Goal: Information Seeking & Learning: Learn about a topic

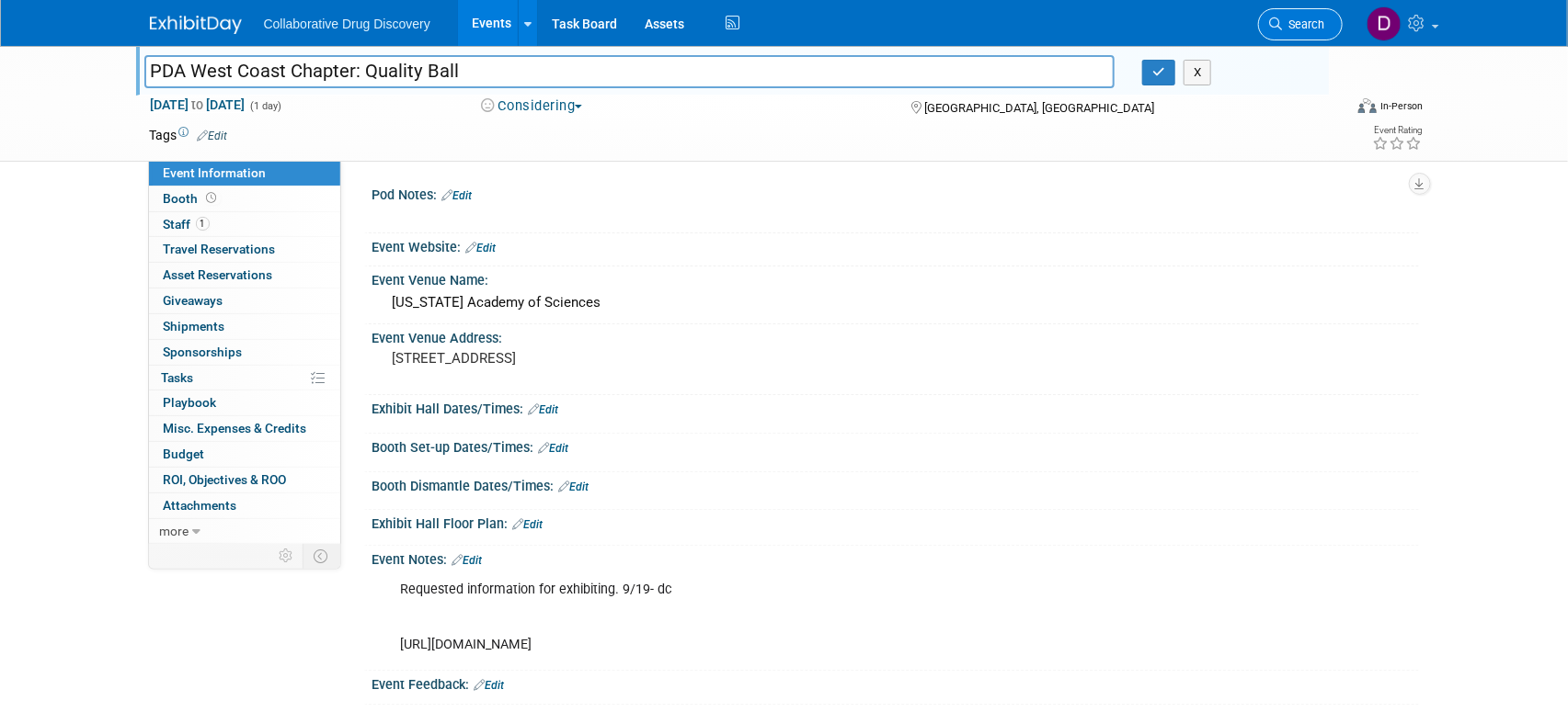
click at [1292, 26] on span "Search" at bounding box center [1304, 24] width 42 height 13
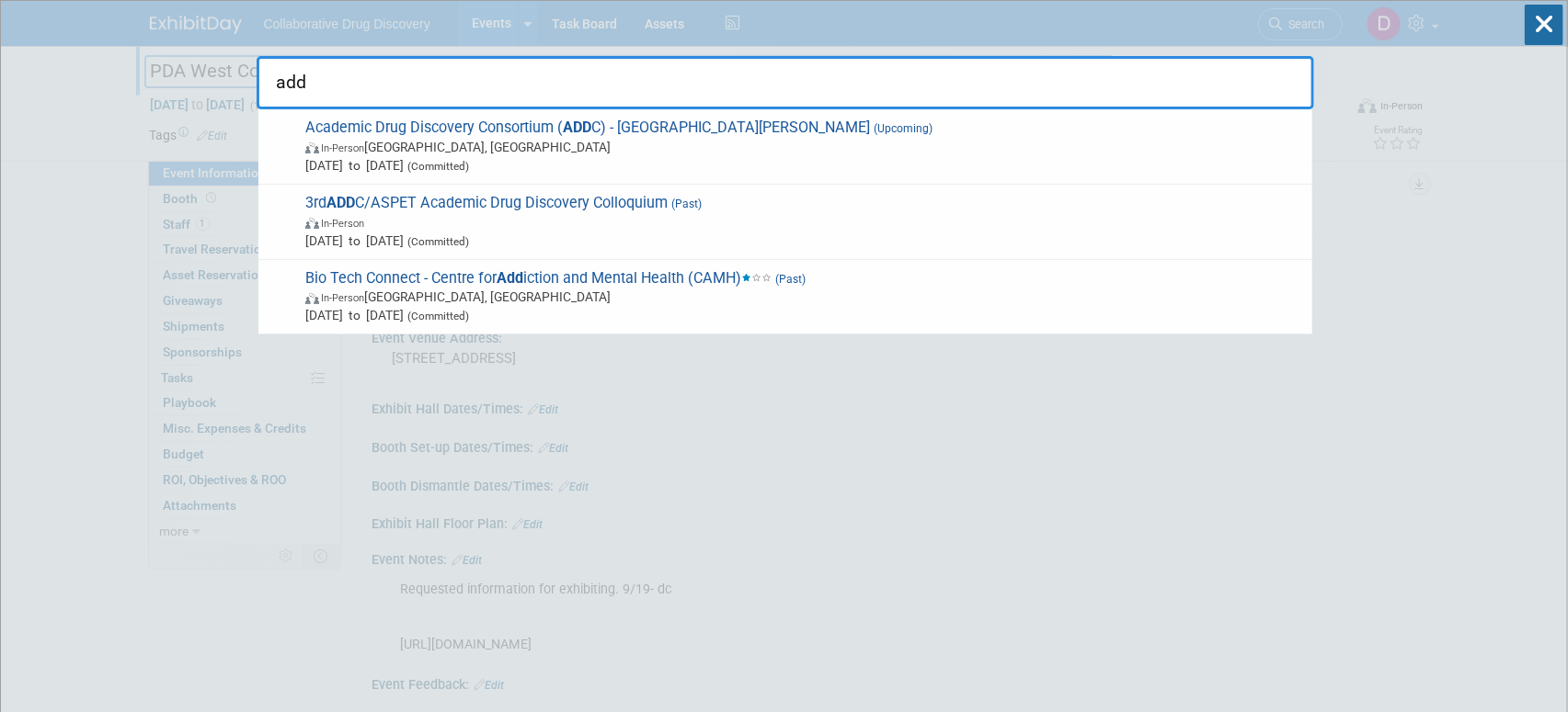
type input "addc"
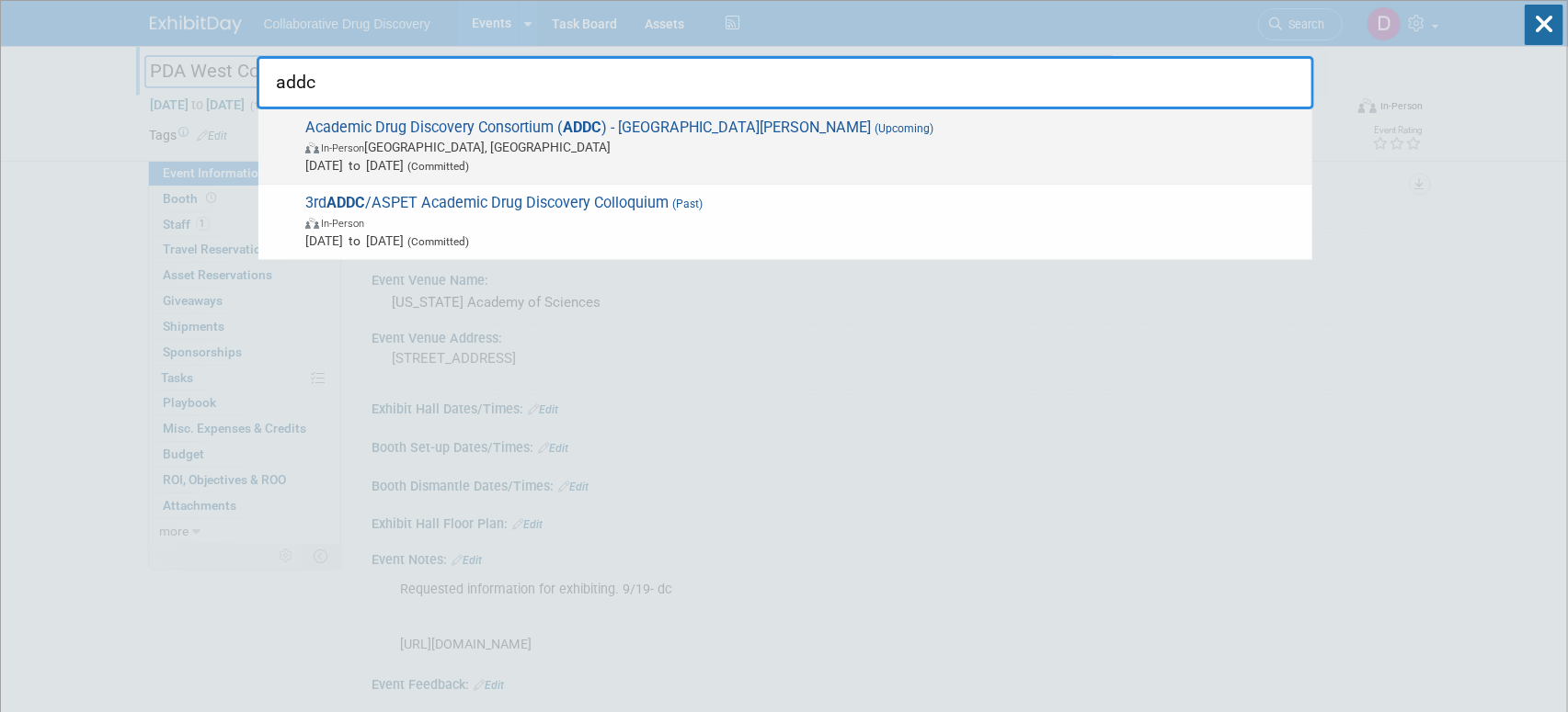
click at [465, 153] on span "In-Person [GEOGRAPHIC_DATA], [GEOGRAPHIC_DATA]" at bounding box center [803, 146] width 997 height 18
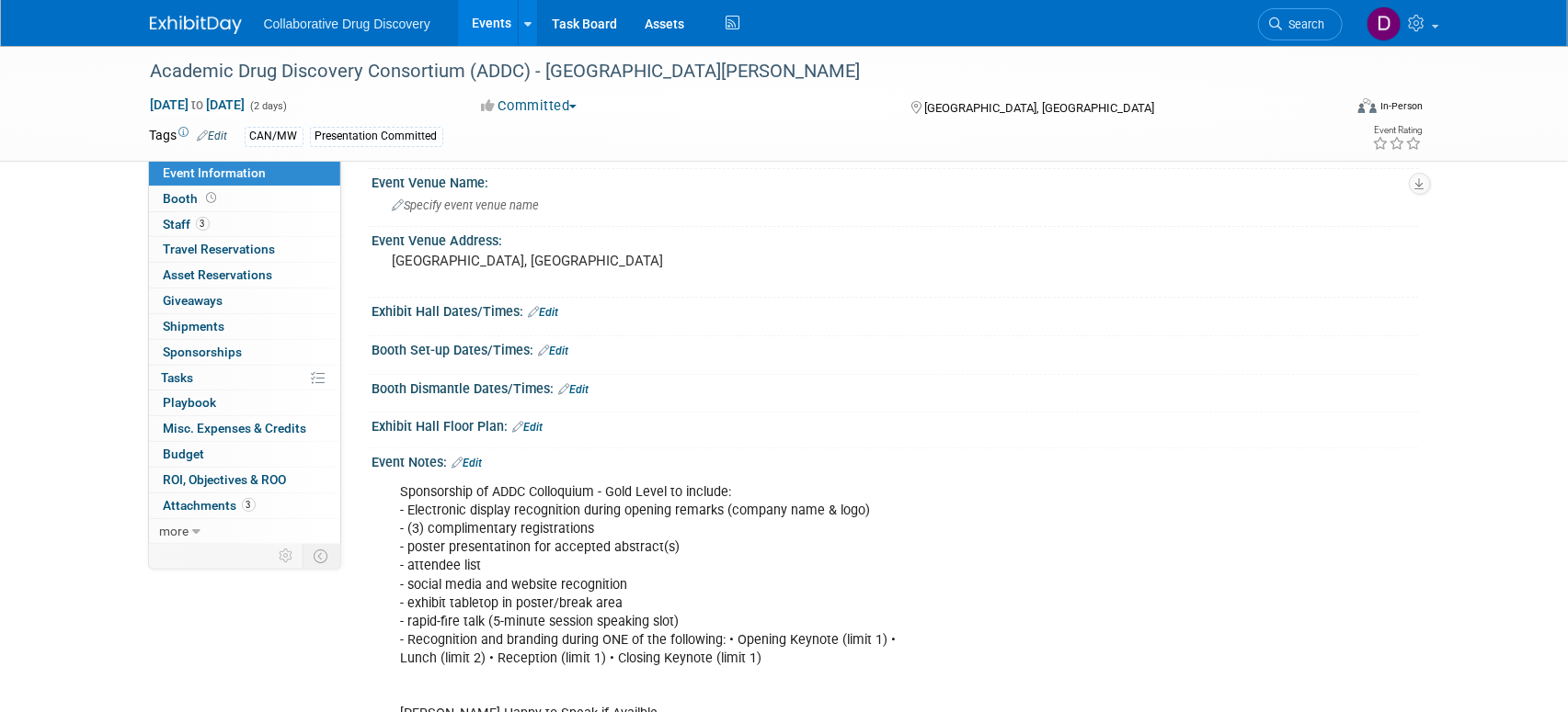
scroll to position [194, 0]
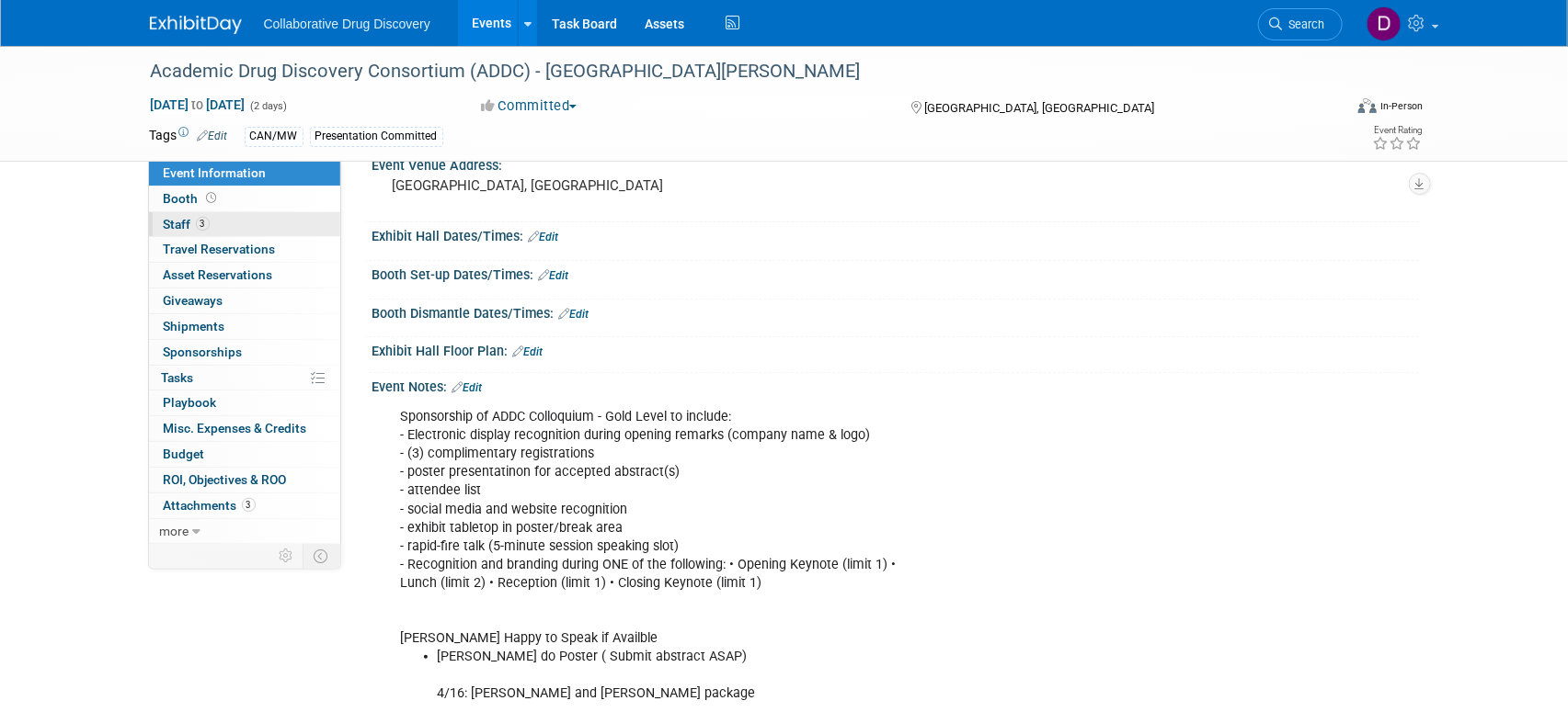
click at [295, 225] on link "3 Staff 3" at bounding box center [245, 225] width 191 height 25
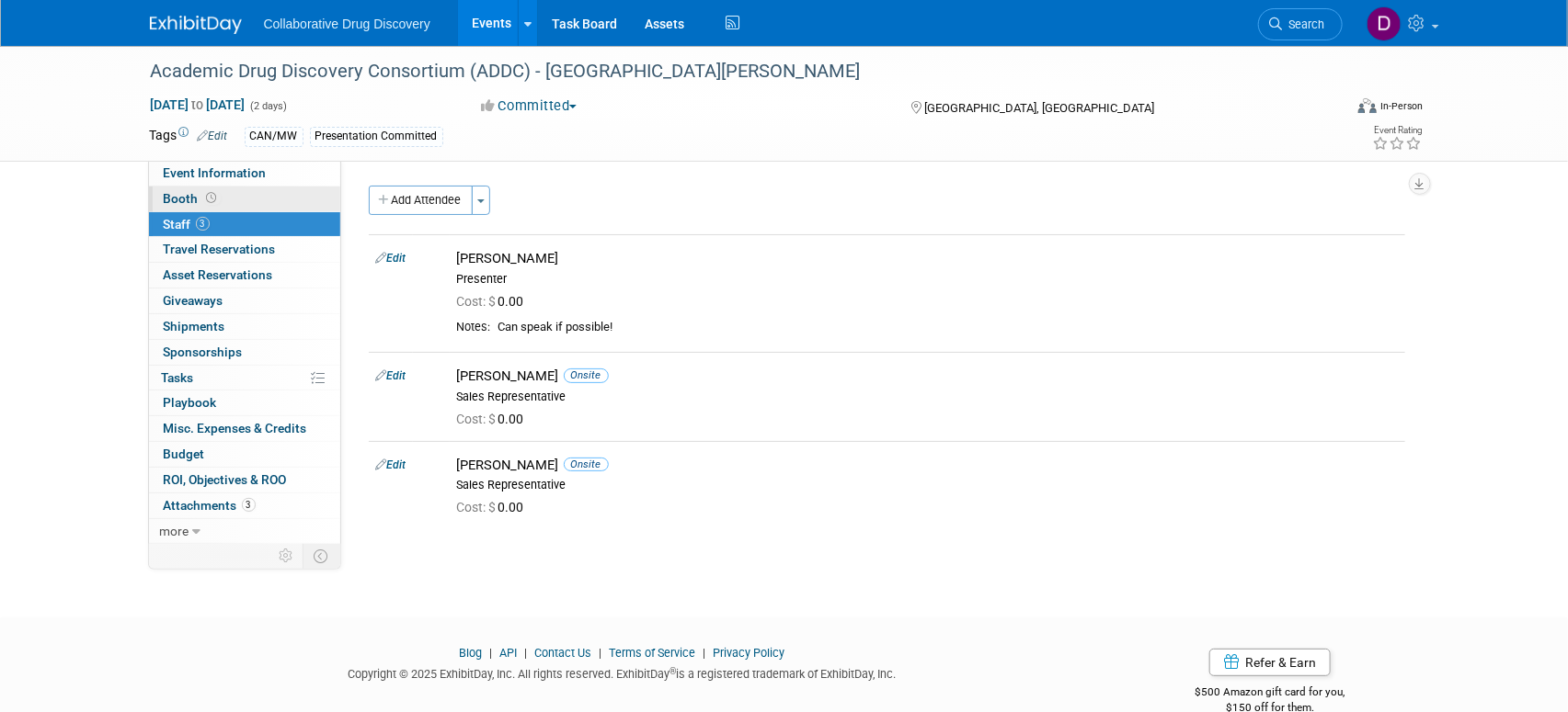
click at [294, 189] on link "Booth" at bounding box center [245, 199] width 191 height 25
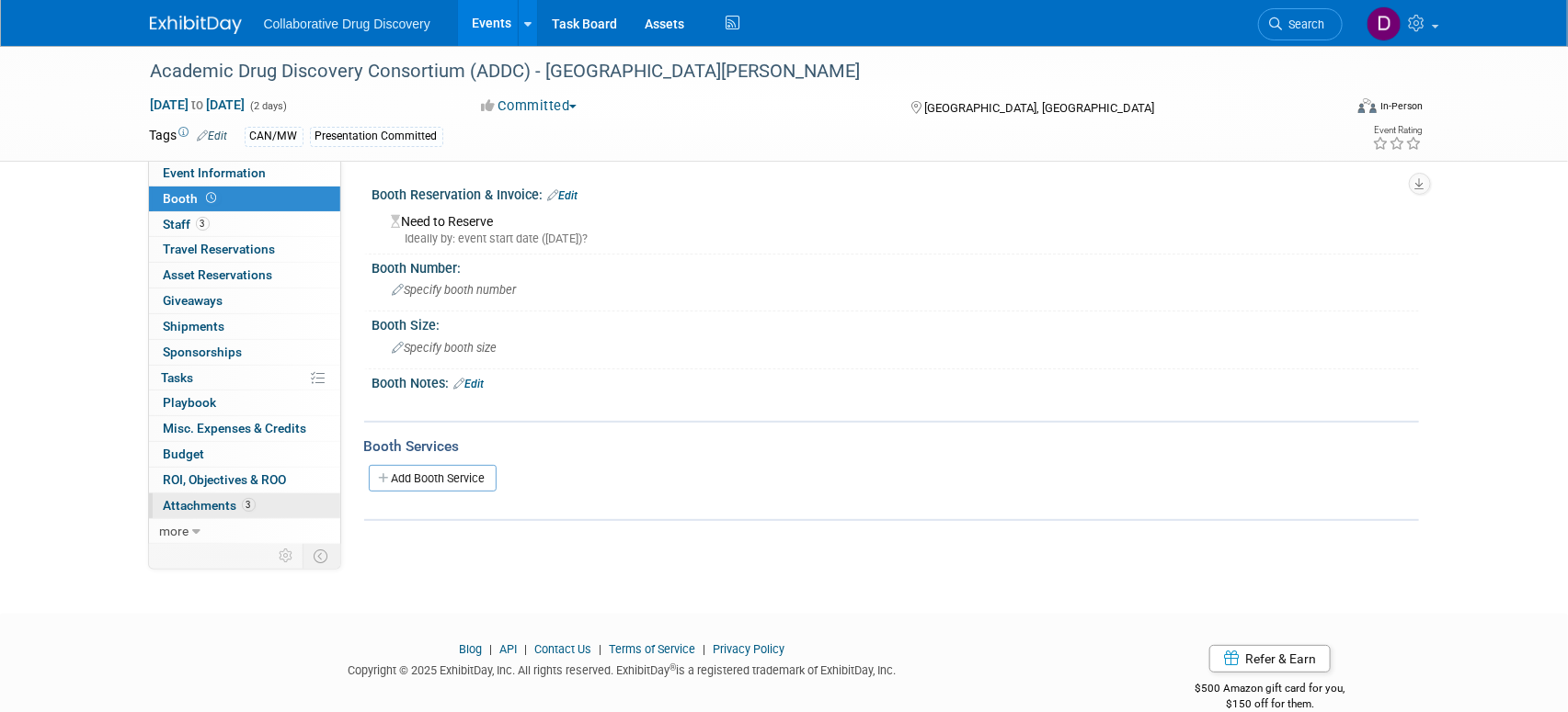
click at [258, 499] on link "3 Attachments 3" at bounding box center [245, 506] width 191 height 25
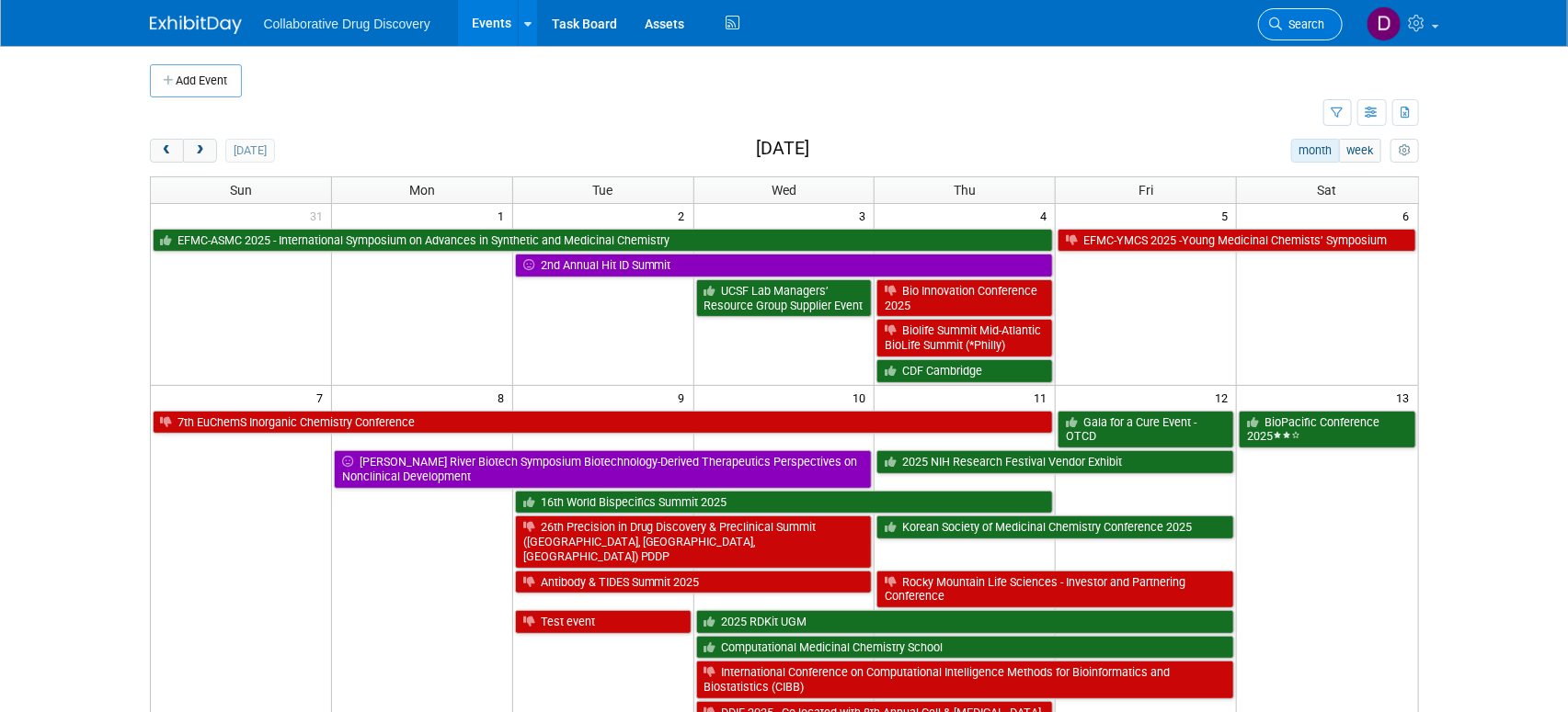
click at [1302, 21] on span "Search" at bounding box center [1304, 24] width 42 height 13
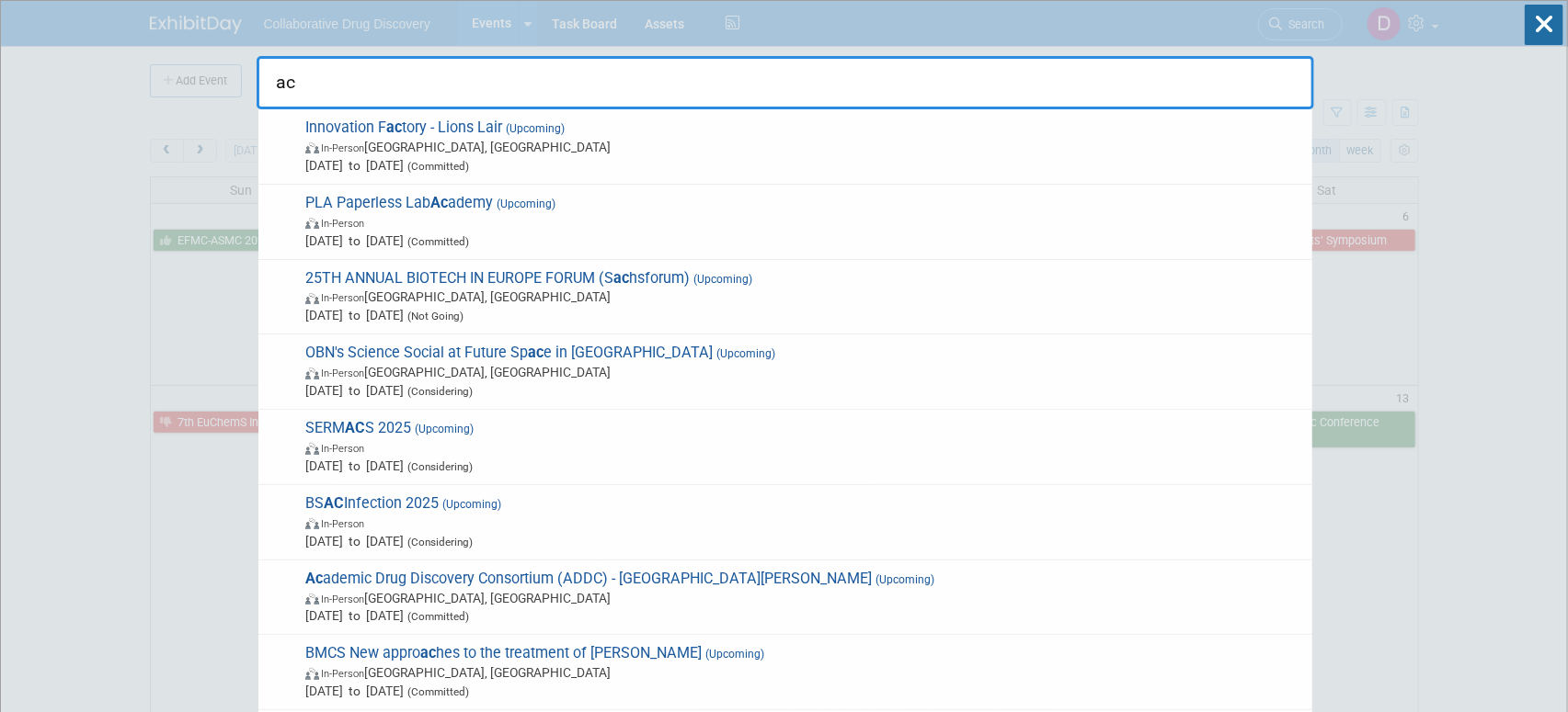
type input "a"
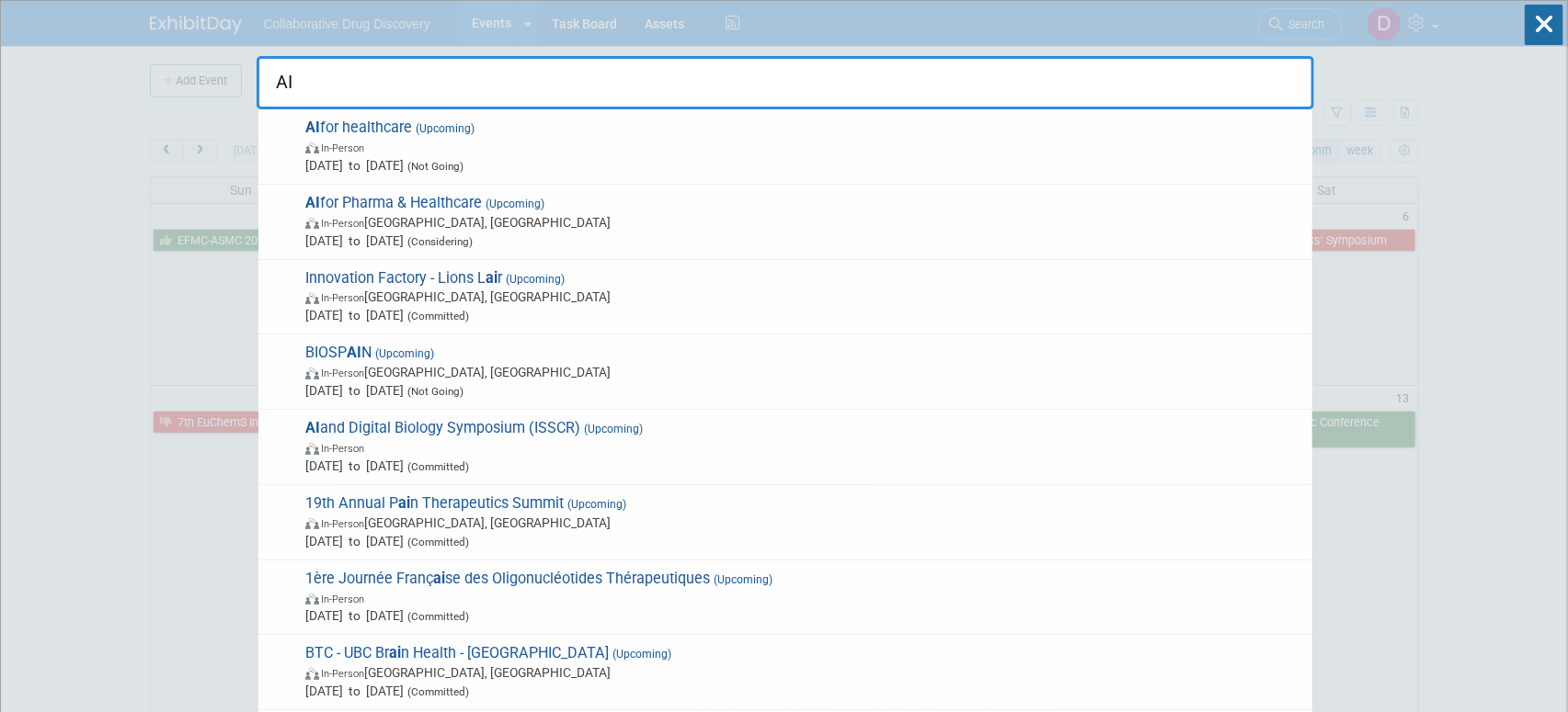
type input "A"
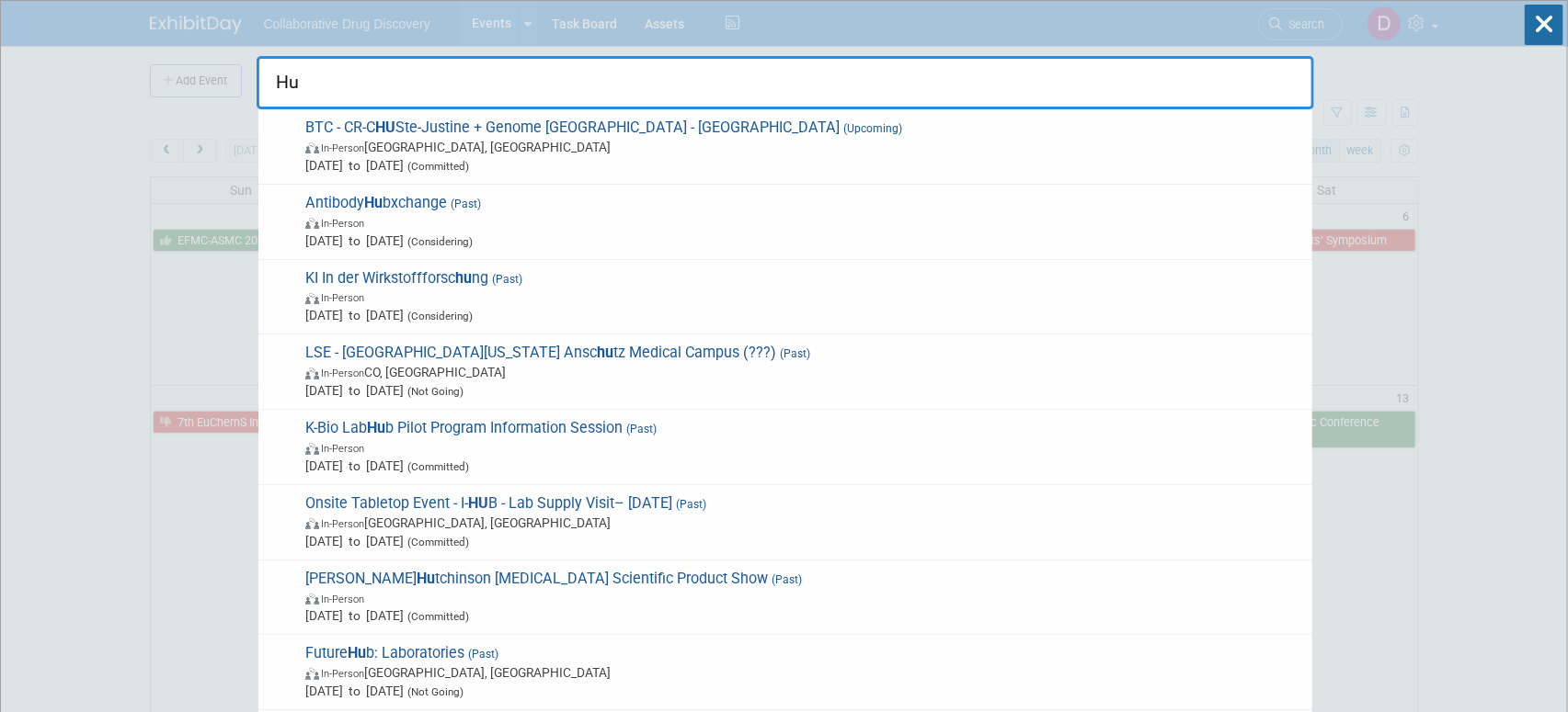
type input "H"
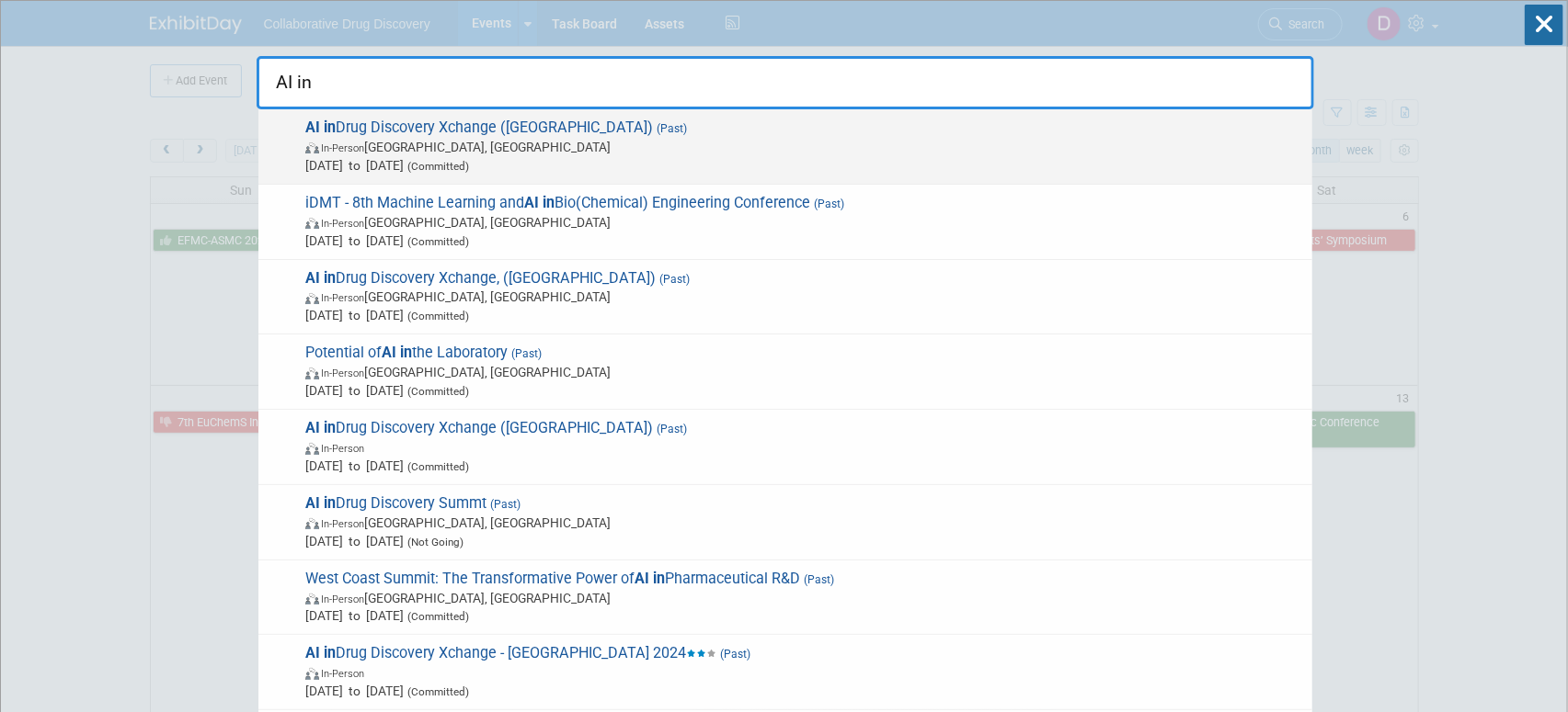
type input "AI in"
click at [718, 150] on span "In-Person San Francisco, CA" at bounding box center [803, 146] width 997 height 18
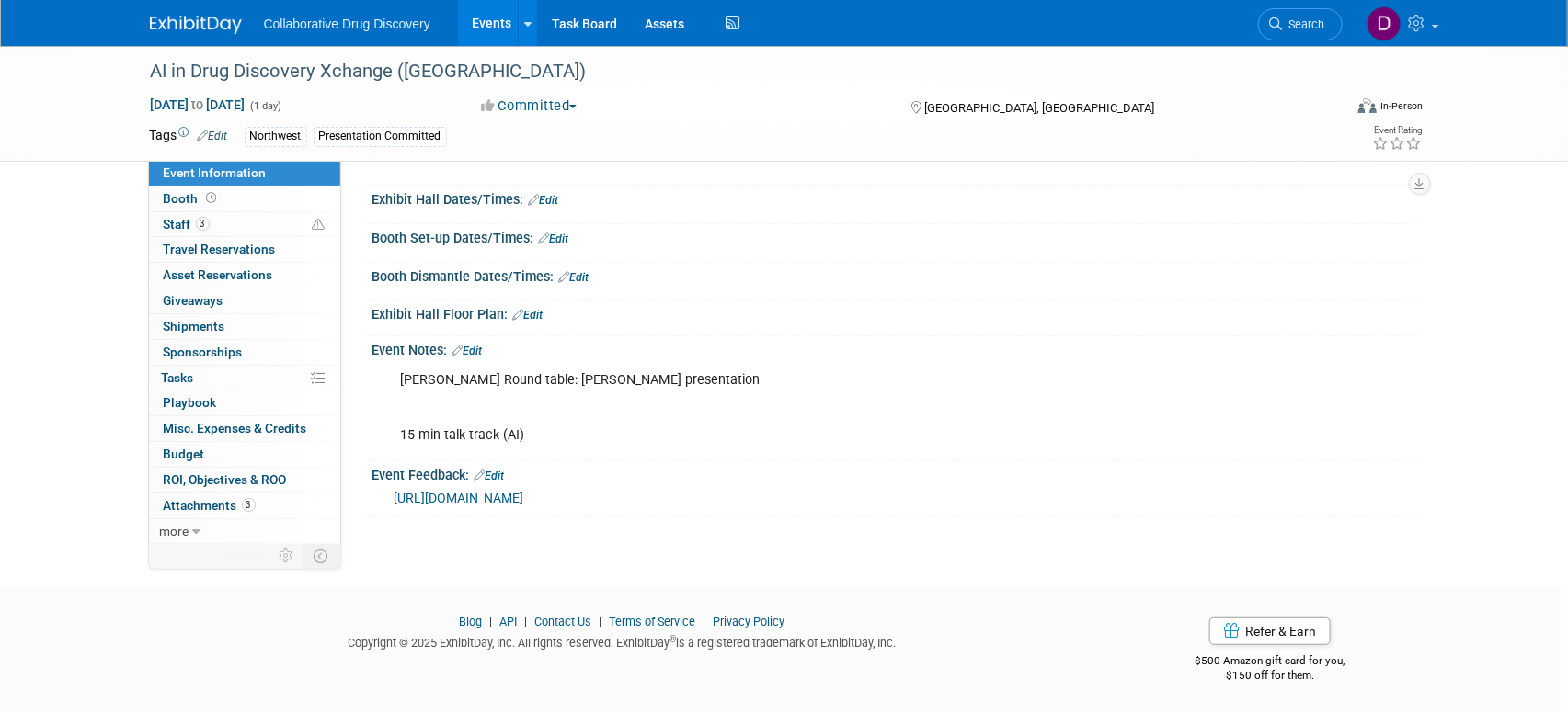
scroll to position [209, 0]
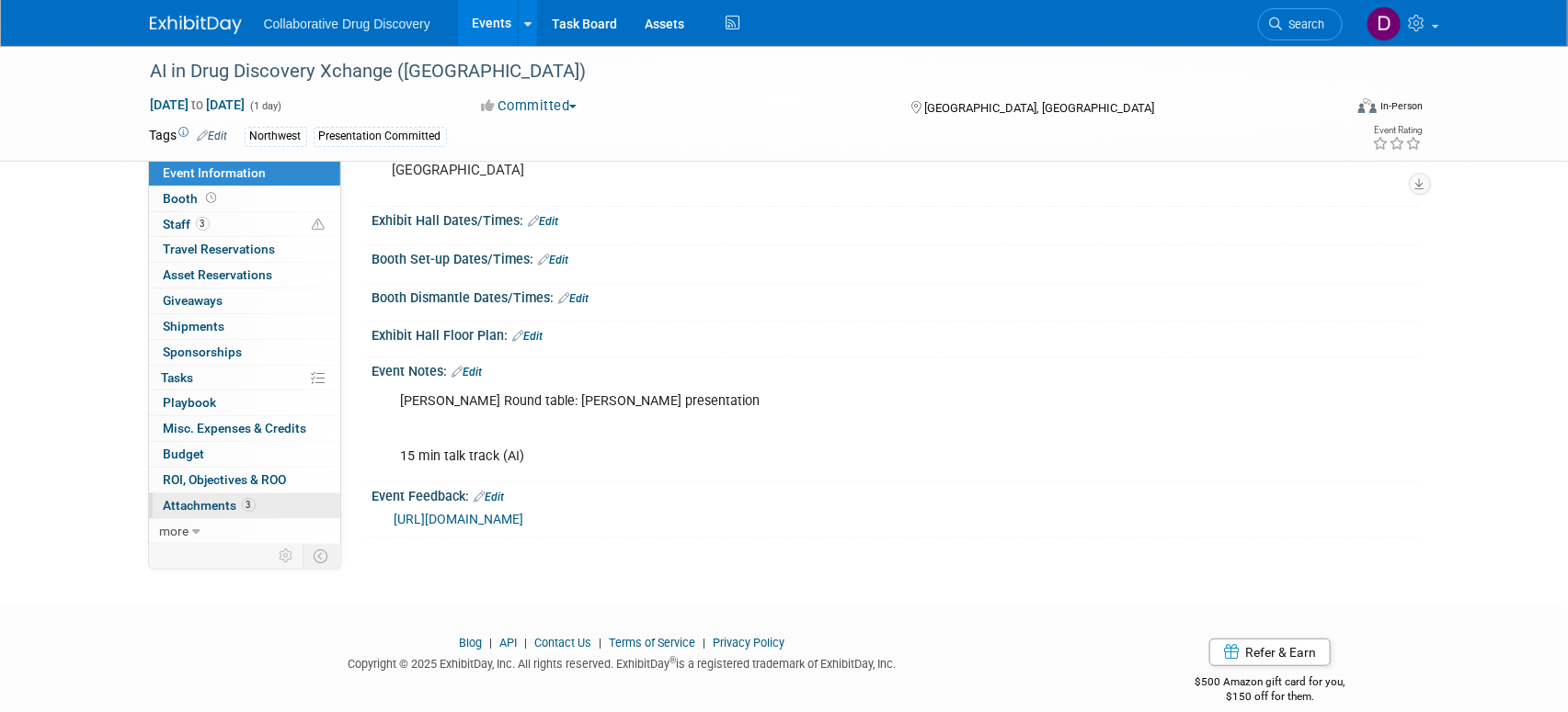
click at [229, 507] on span "Attachments 3" at bounding box center [209, 505] width 92 height 14
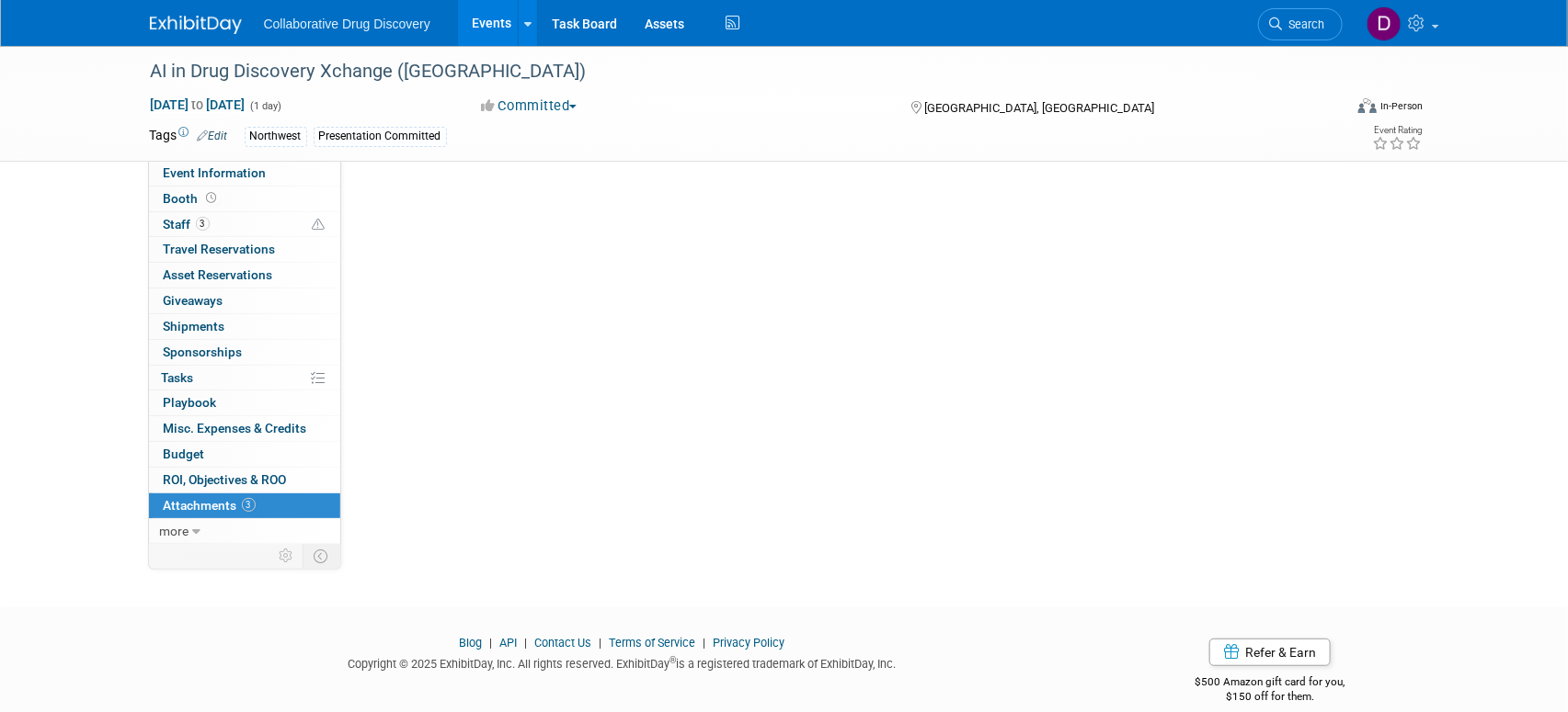
scroll to position [0, 0]
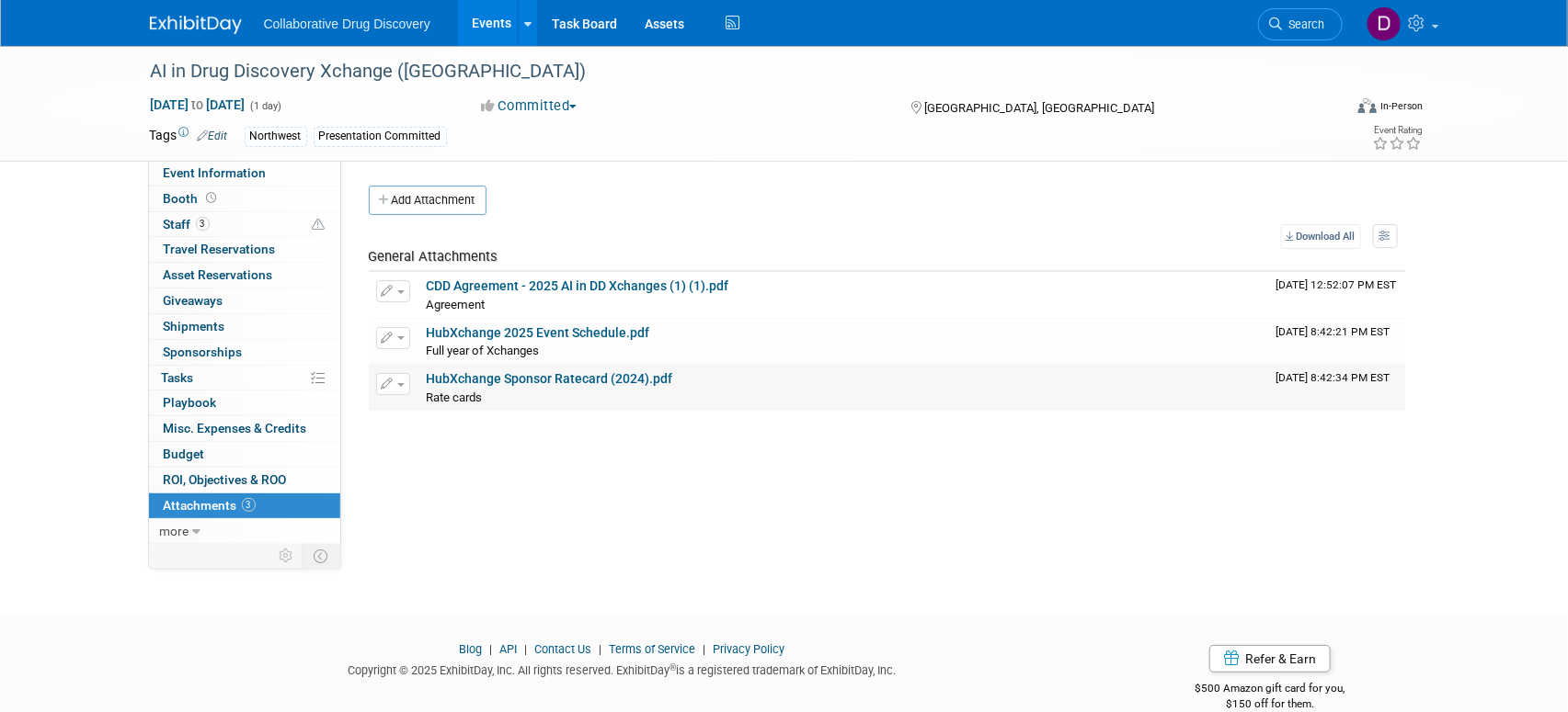
click at [512, 374] on link "HubXchange Sponsor Ratecard (2024).pdf" at bounding box center [550, 378] width 247 height 14
click at [509, 334] on link "HubXchange 2025 Event Schedule.pdf" at bounding box center [538, 332] width 224 height 14
click at [539, 287] on link "CDD Agreement - 2025 AI in DD Xchanges (1) (1).pdf" at bounding box center [577, 285] width 302 height 14
